Goal: Task Accomplishment & Management: Complete application form

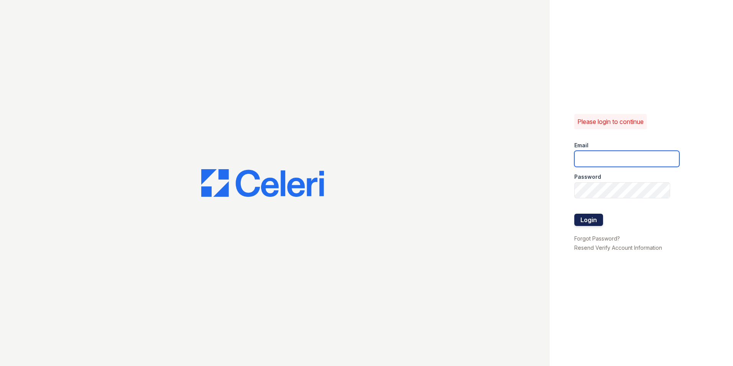
type input "Twalker@rushmoremgmt.com"
click at [584, 222] on button "Login" at bounding box center [589, 220] width 29 height 12
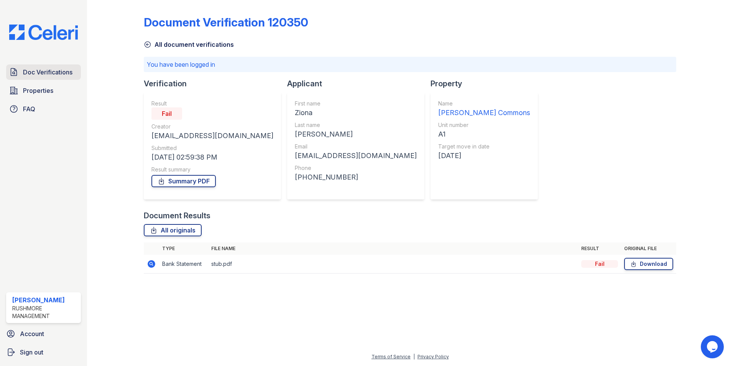
click at [43, 79] on link "Doc Verifications" at bounding box center [43, 71] width 75 height 15
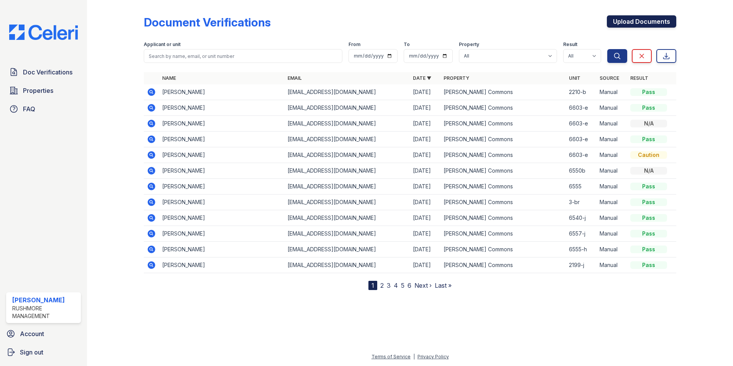
click at [617, 22] on link "Upload Documents" at bounding box center [641, 21] width 69 height 12
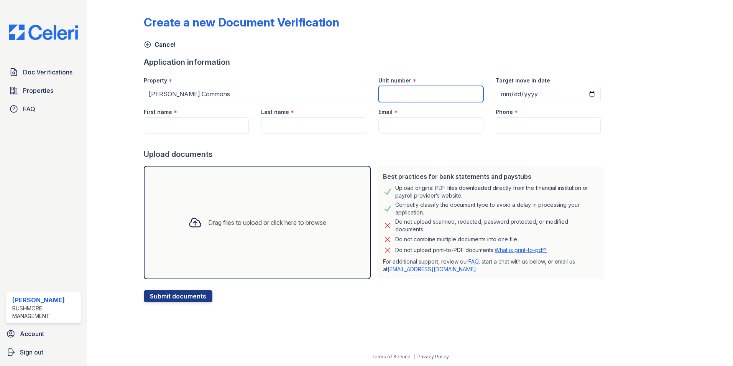
click at [389, 88] on input "Unit number" at bounding box center [431, 94] width 105 height 16
type input "6603-f"
click at [502, 90] on input "Target move in date" at bounding box center [548, 94] width 105 height 16
click at [508, 93] on input "Target move in date" at bounding box center [548, 94] width 105 height 16
click at [504, 94] on input "Target move in date" at bounding box center [548, 94] width 105 height 16
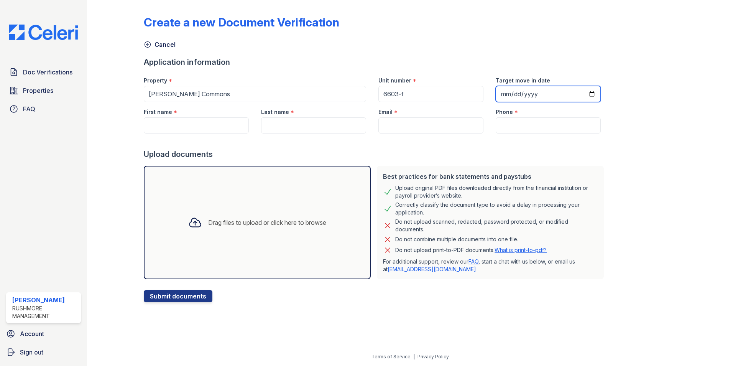
click at [506, 93] on input "[DATE]" at bounding box center [548, 94] width 105 height 16
type input "[DATE]"
drag, startPoint x: 188, startPoint y: 113, endPoint x: 188, endPoint y: 119, distance: 5.8
click at [188, 119] on div "First name *" at bounding box center [196, 117] width 117 height 31
click at [187, 123] on input "First name" at bounding box center [196, 125] width 105 height 16
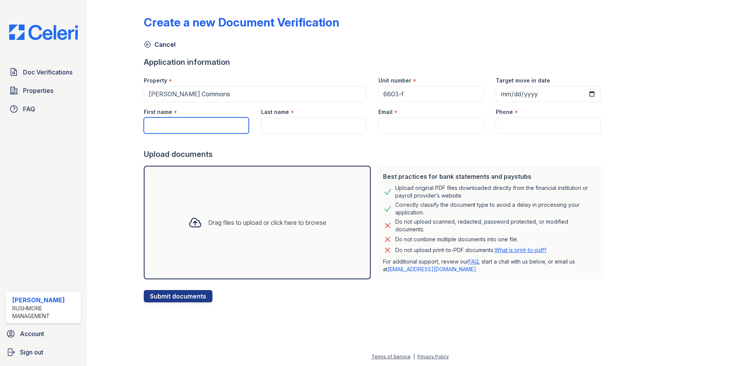
paste input "[PERSON_NAME]"
type input "[PERSON_NAME]"
click at [144, 290] on button "Submit documents" at bounding box center [178, 296] width 69 height 12
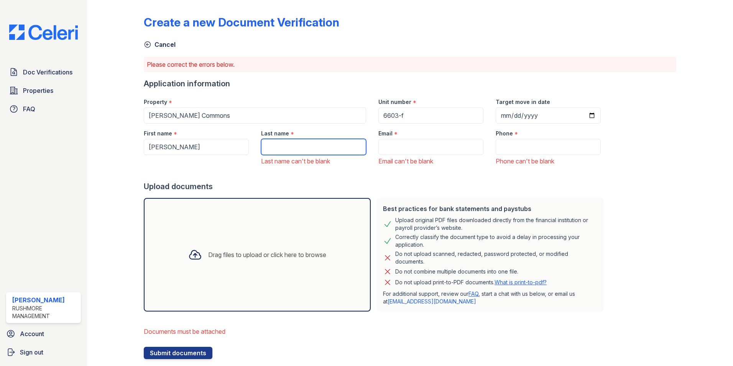
click at [288, 146] on input "Last name" at bounding box center [313, 147] width 105 height 16
paste input "Alicock"
type input "Alicock"
click at [420, 142] on input "Email" at bounding box center [431, 147] width 105 height 16
paste input "[EMAIL_ADDRESS][DOMAIN_NAME]"
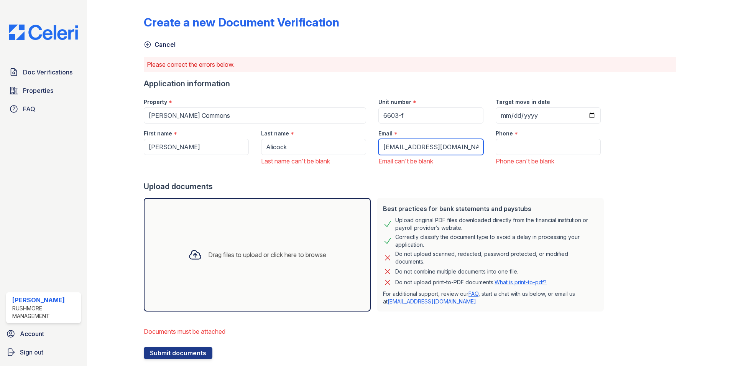
type input "[EMAIL_ADDRESS][DOMAIN_NAME]"
click at [524, 147] on input "Phone" at bounding box center [548, 147] width 105 height 16
paste input "[PHONE_NUMBER]"
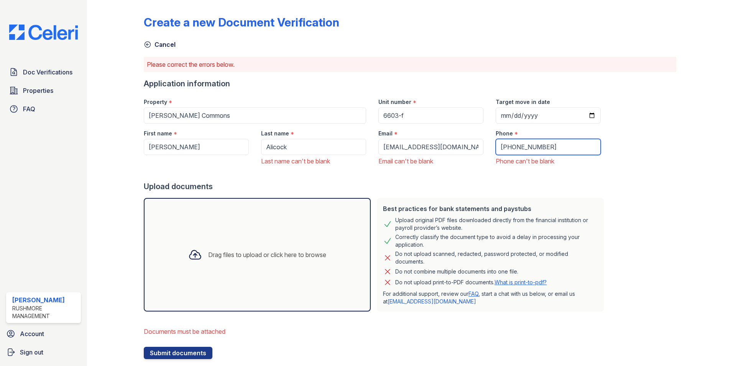
type input "[PHONE_NUMBER]"
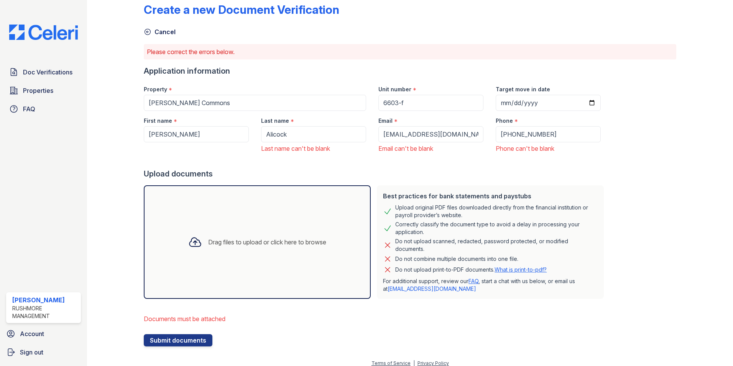
scroll to position [19, 0]
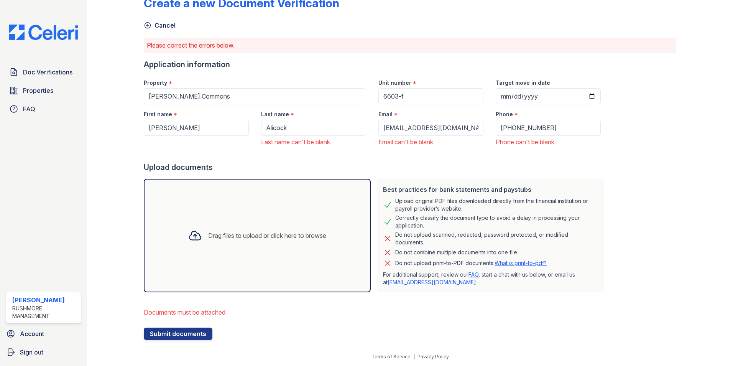
click at [295, 261] on div "Drag files to upload or click here to browse" at bounding box center [257, 236] width 227 height 114
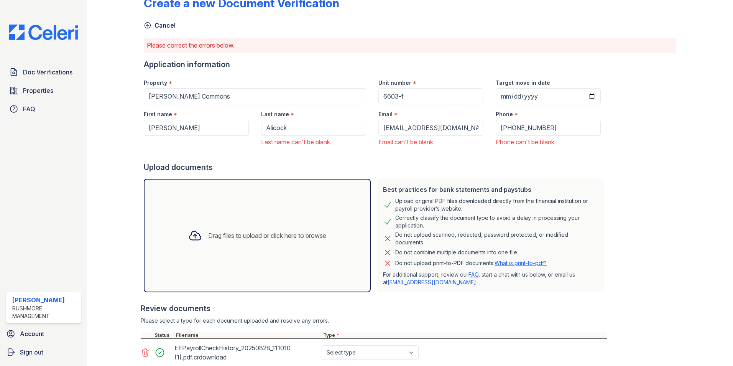
click at [285, 263] on div "Drag files to upload or click here to browse" at bounding box center [257, 236] width 227 height 114
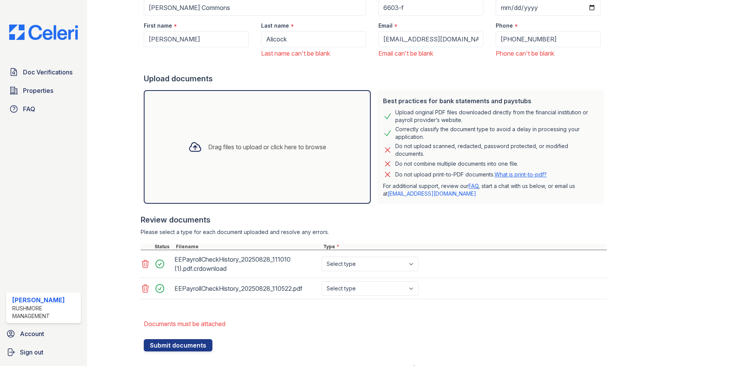
scroll to position [117, 0]
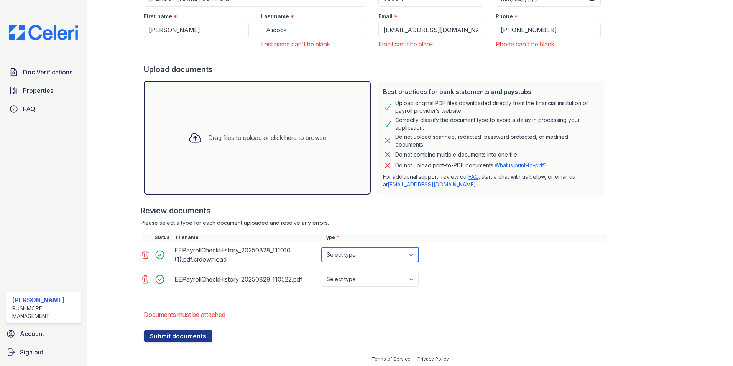
click at [392, 259] on select "Select type Paystub Bank Statement Offer Letter Tax Documents Benefit Award Let…" at bounding box center [370, 254] width 97 height 15
select select "paystub"
click at [322, 247] on select "Select type Paystub Bank Statement Offer Letter Tax Documents Benefit Award Let…" at bounding box center [370, 254] width 97 height 15
click at [391, 275] on select "Select type Paystub Bank Statement Offer Letter Tax Documents Benefit Award Let…" at bounding box center [370, 279] width 97 height 15
select select "paystub"
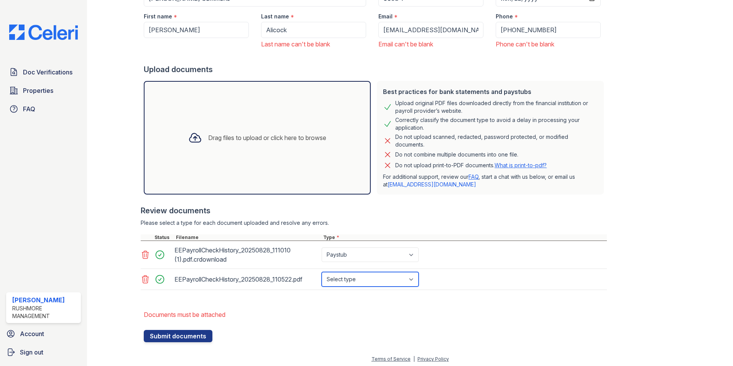
click at [322, 272] on select "Select type Paystub Bank Statement Offer Letter Tax Documents Benefit Award Let…" at bounding box center [370, 279] width 97 height 15
click at [192, 338] on button "Submit documents" at bounding box center [178, 336] width 69 height 12
